Goal: Navigation & Orientation: Find specific page/section

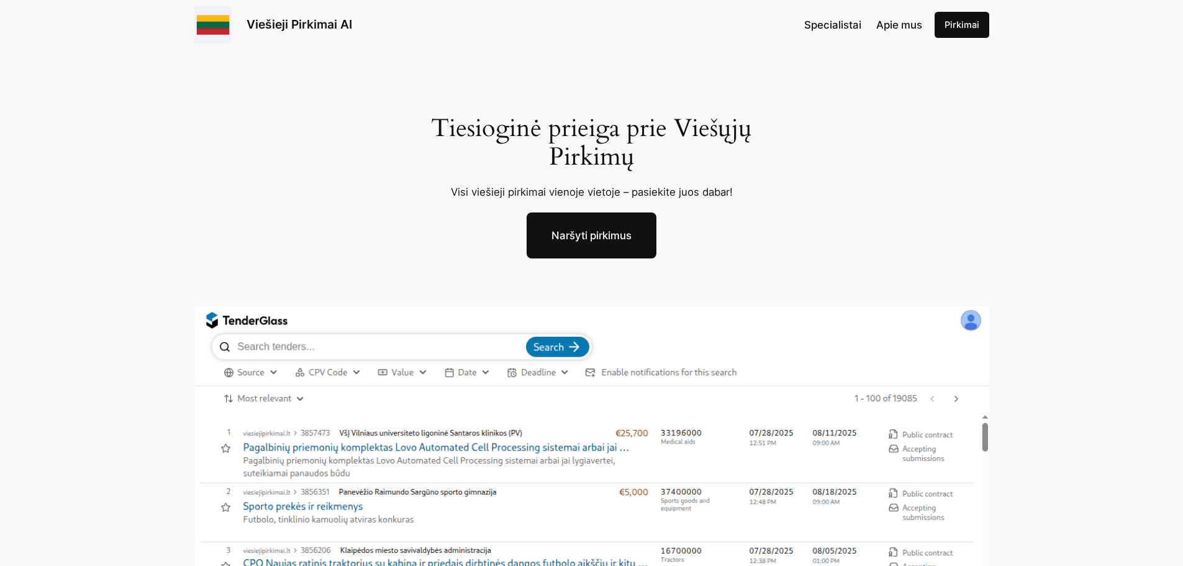
click at [278, 20] on link "Viešieji Pirkimai AI" at bounding box center [300, 24] width 106 height 15
click at [214, 34] on img at bounding box center [212, 24] width 37 height 37
click at [604, 245] on link "Naršyti pirkimus" at bounding box center [592, 235] width 130 height 46
